Goal: Task Accomplishment & Management: Use online tool/utility

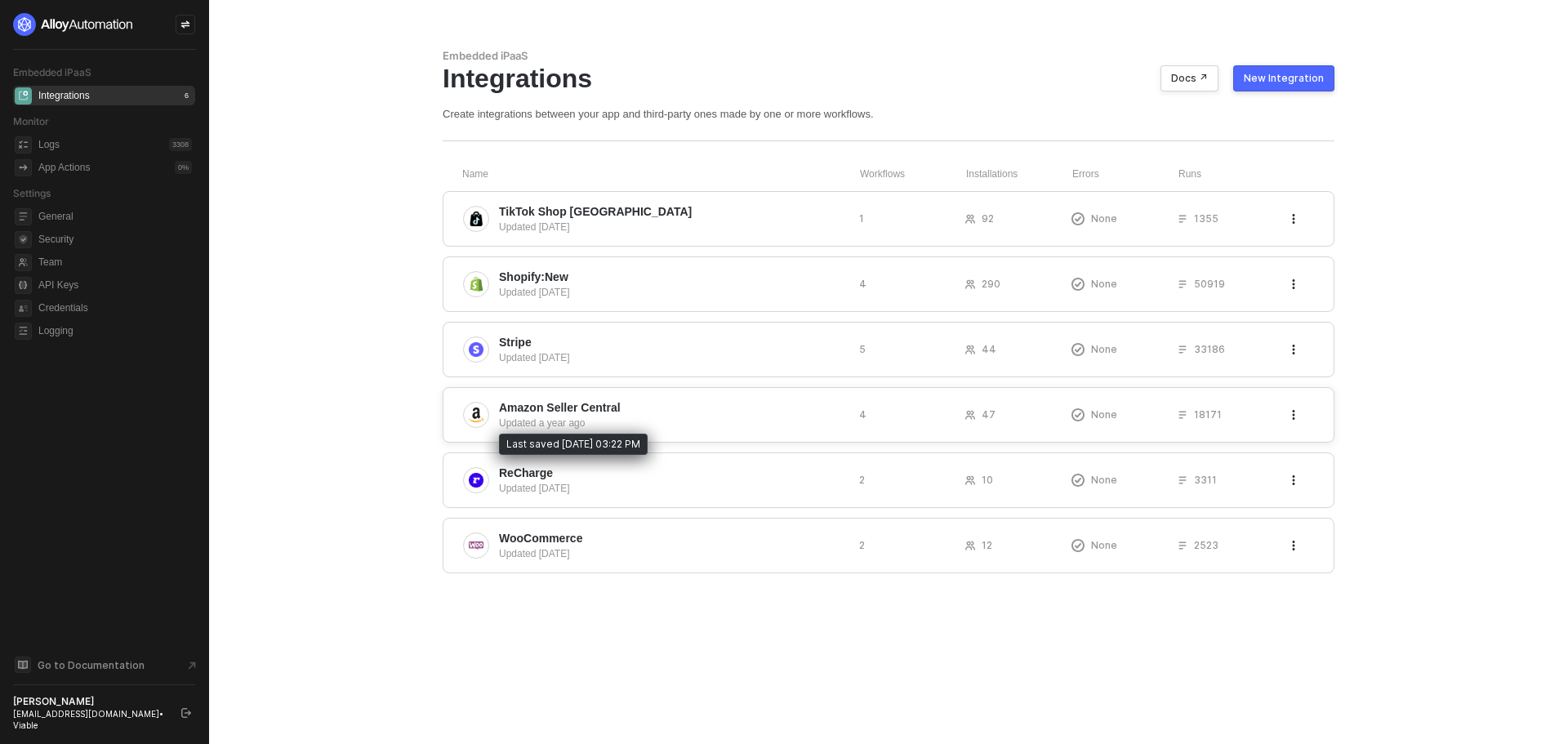
click at [556, 414] on span "Amazon Seller Central" at bounding box center [559, 407] width 122 height 16
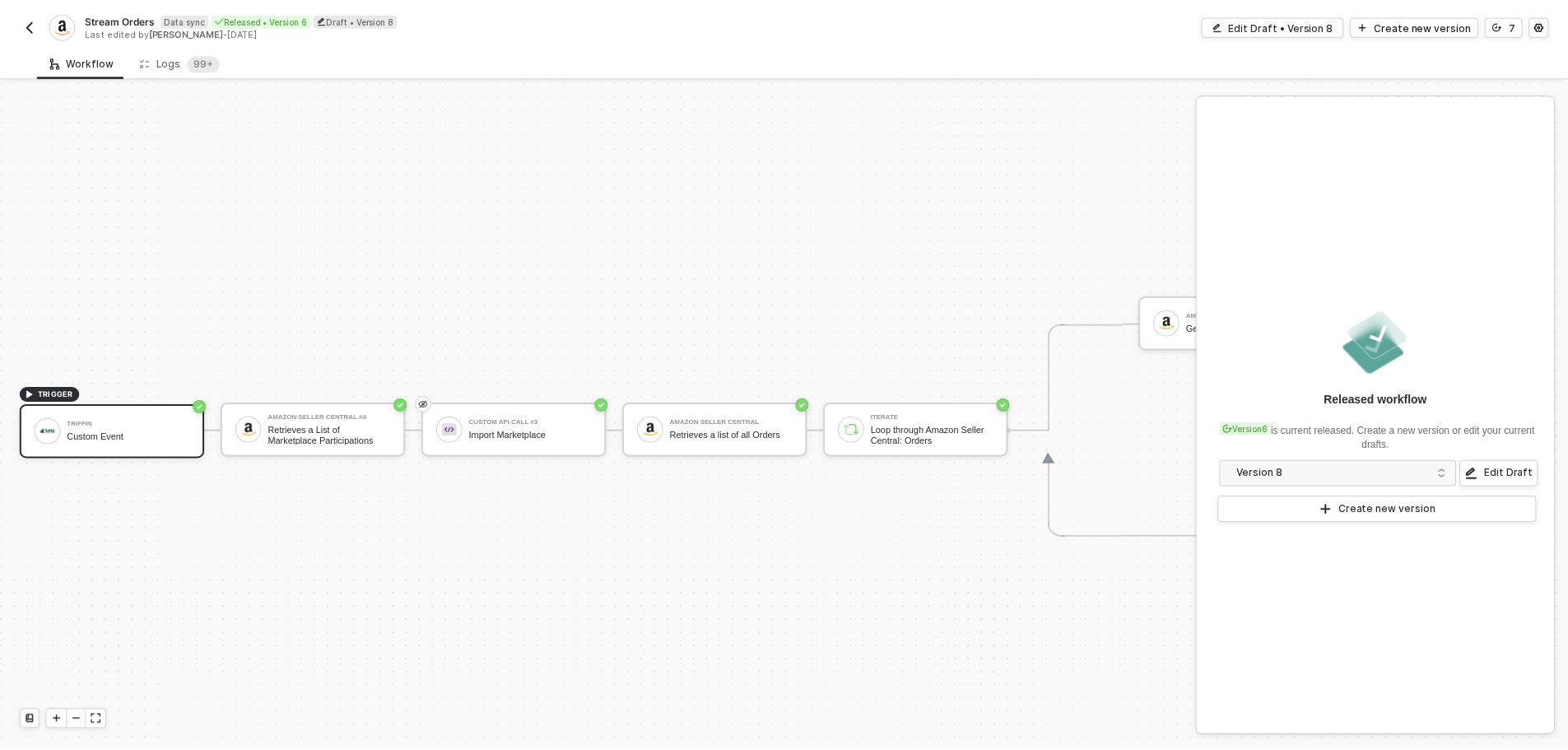
scroll to position [43, 0]
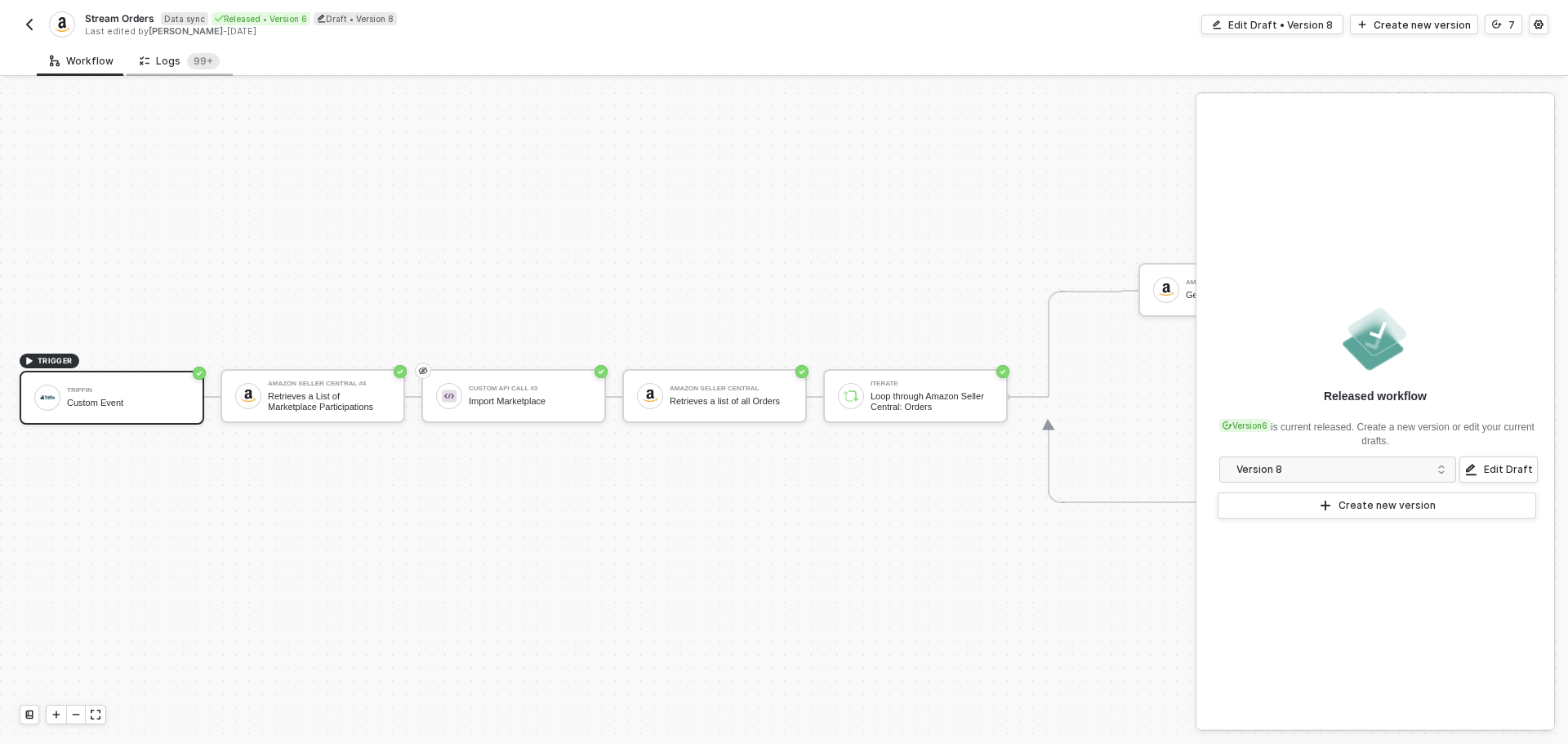
click at [173, 63] on div "Logs 99+" at bounding box center [179, 60] width 80 height 16
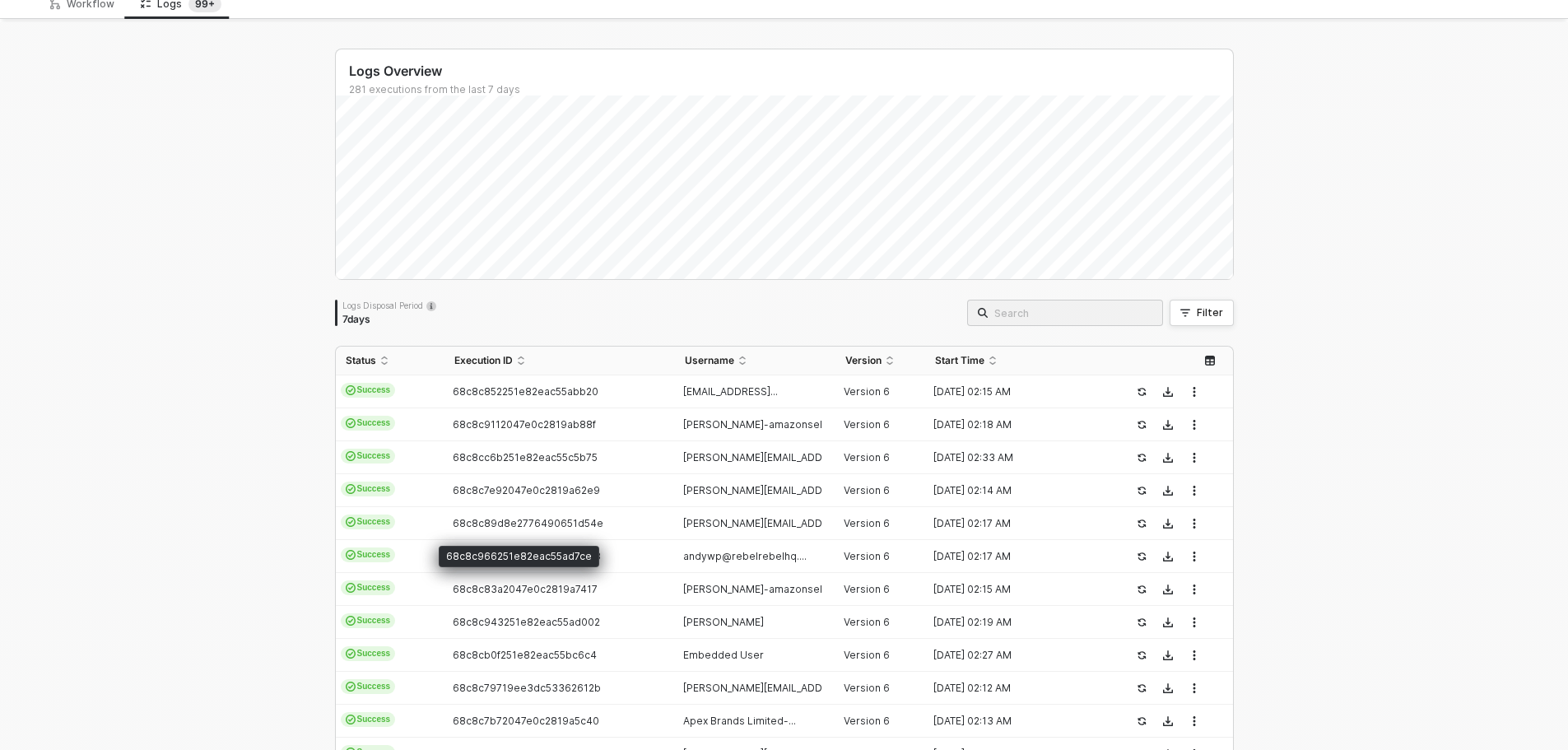
scroll to position [0, 0]
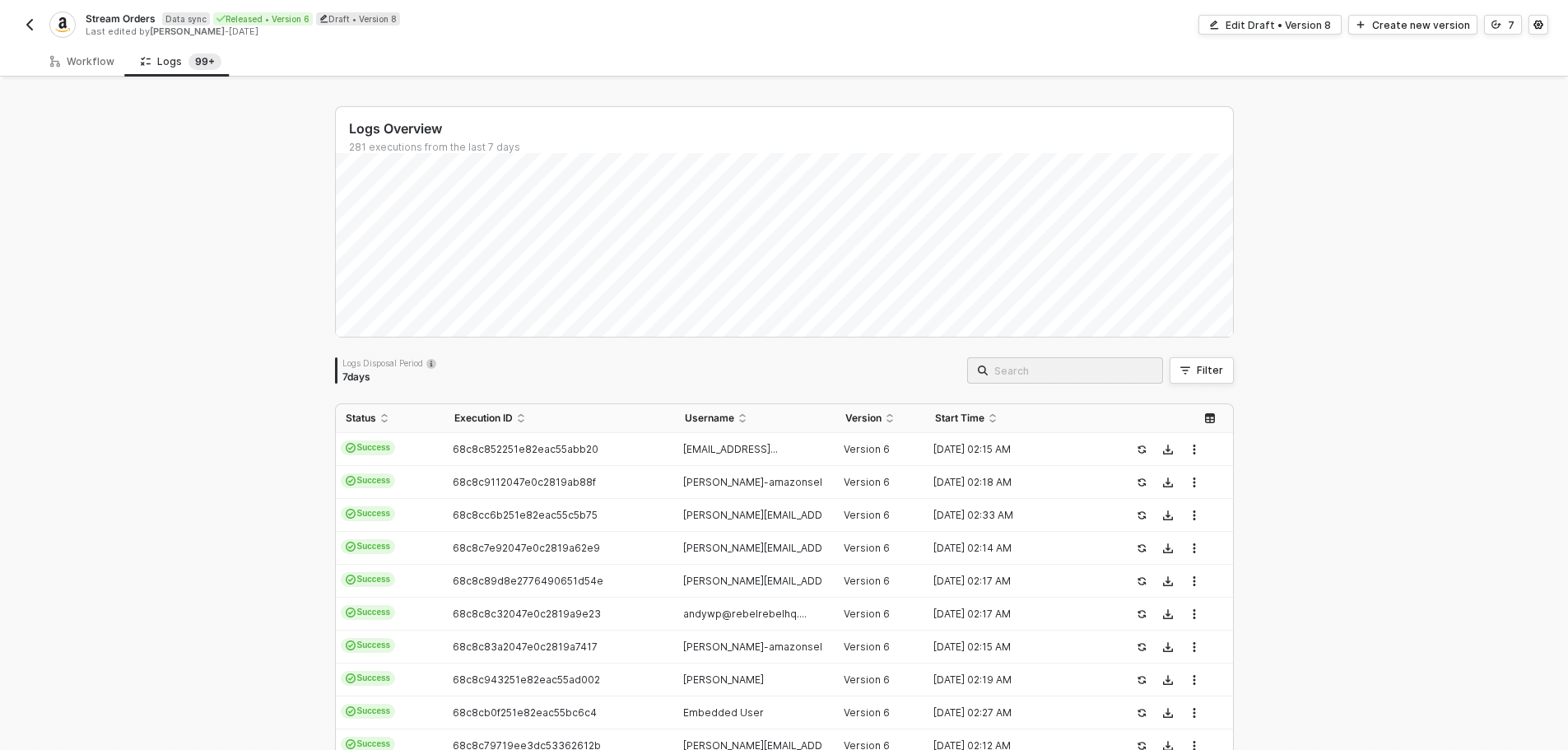
click at [29, 20] on img "button" at bounding box center [30, 25] width 14 height 14
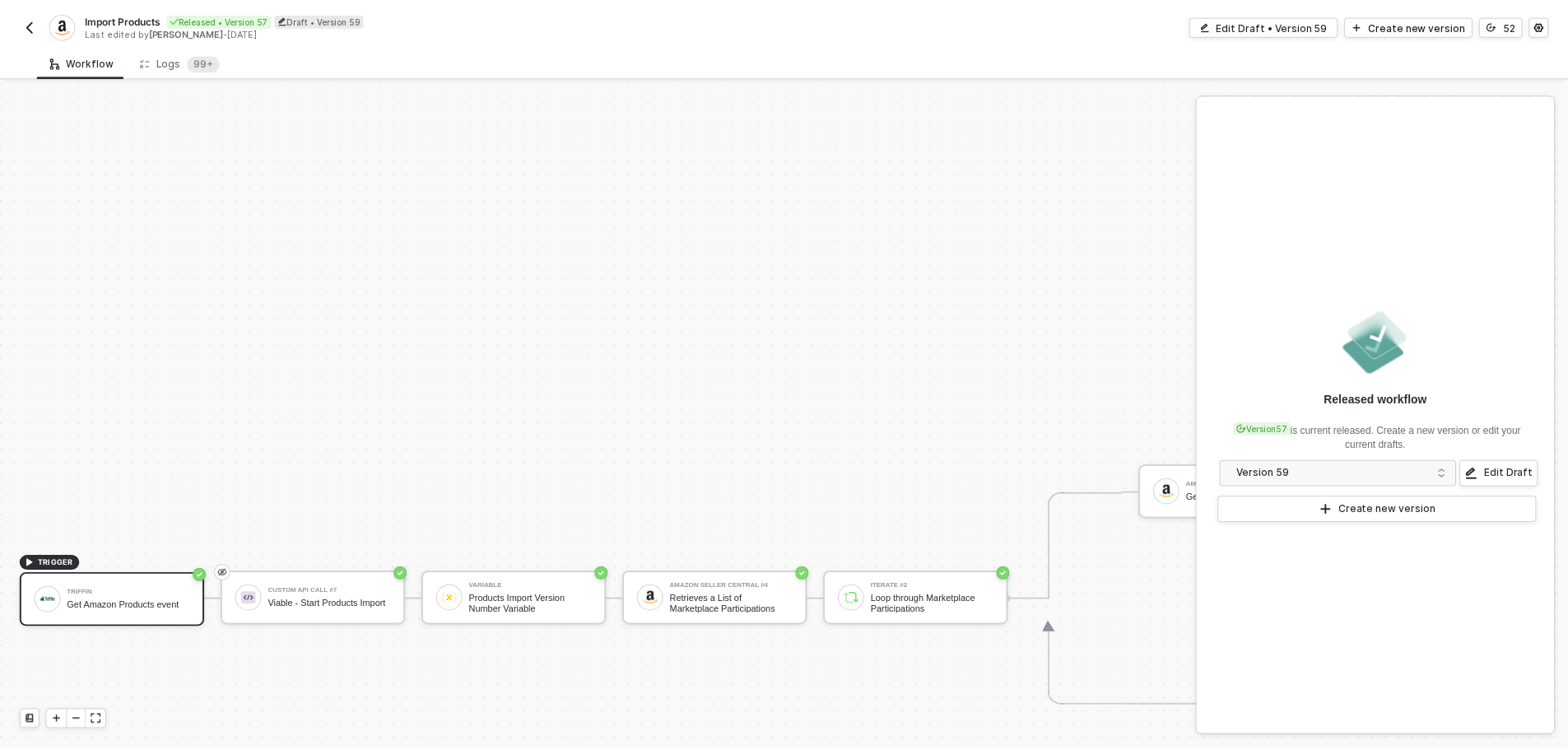
scroll to position [847, 0]
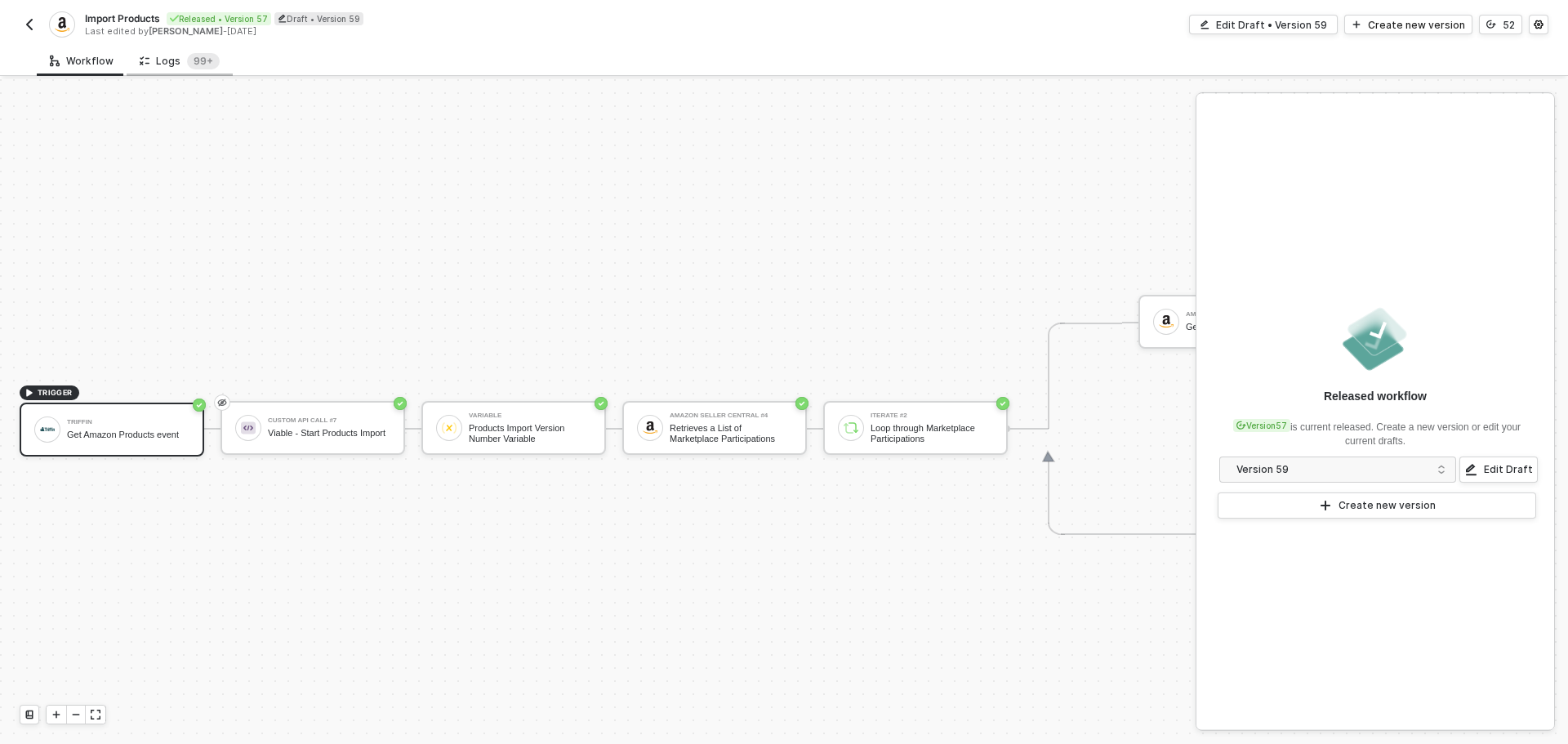
click at [155, 68] on div "Logs 99+" at bounding box center [179, 60] width 80 height 16
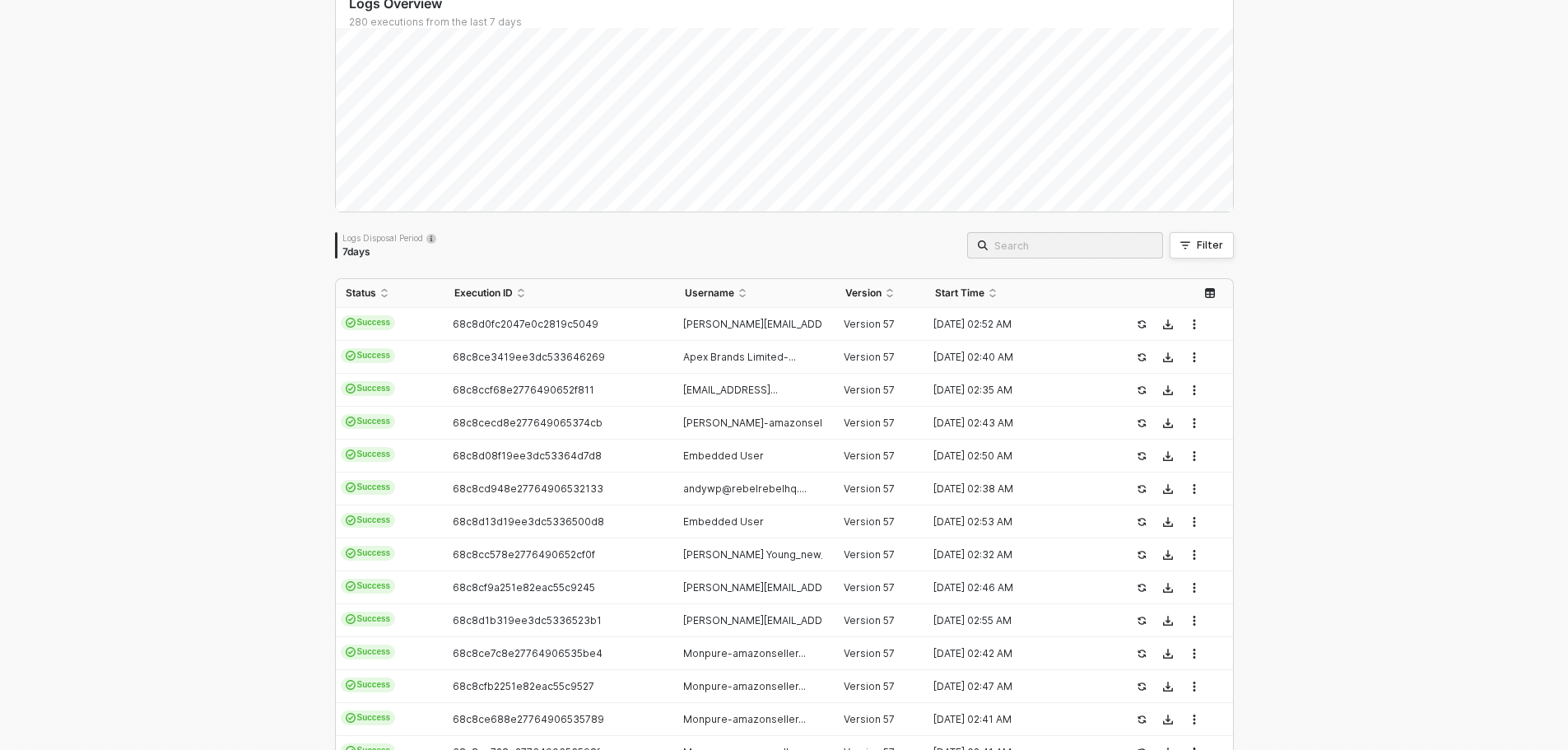
scroll to position [0, 0]
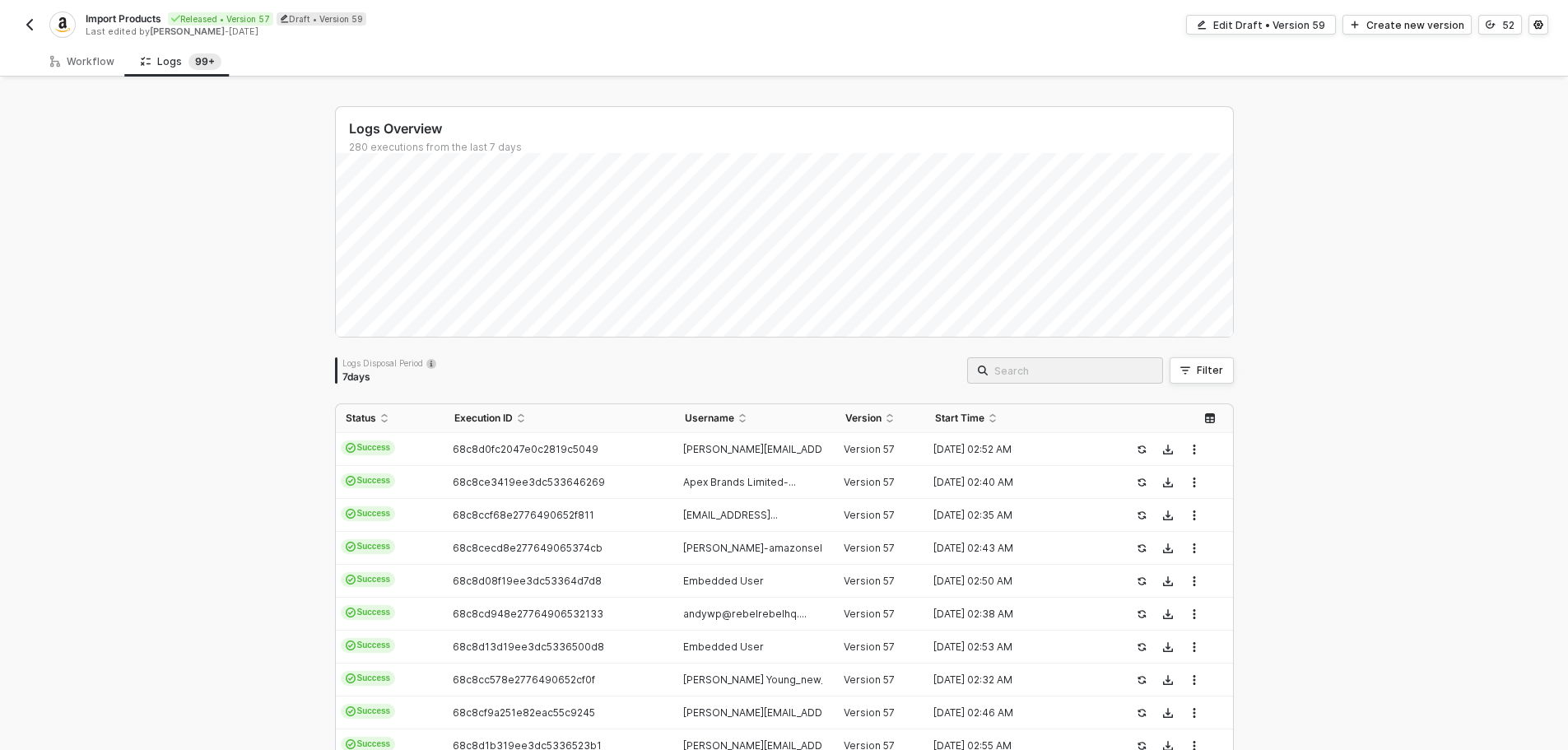
click at [34, 21] on img "button" at bounding box center [30, 25] width 14 height 14
